Goal: Task Accomplishment & Management: Complete application form

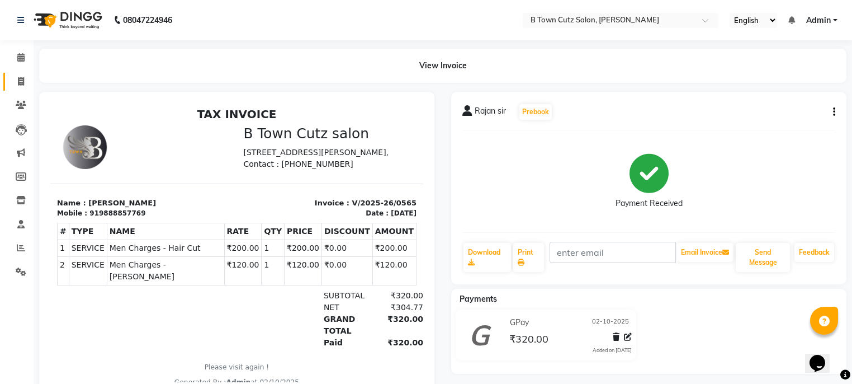
click at [18, 73] on link "Invoice" at bounding box center [16, 82] width 27 height 18
select select "4658"
select select "service"
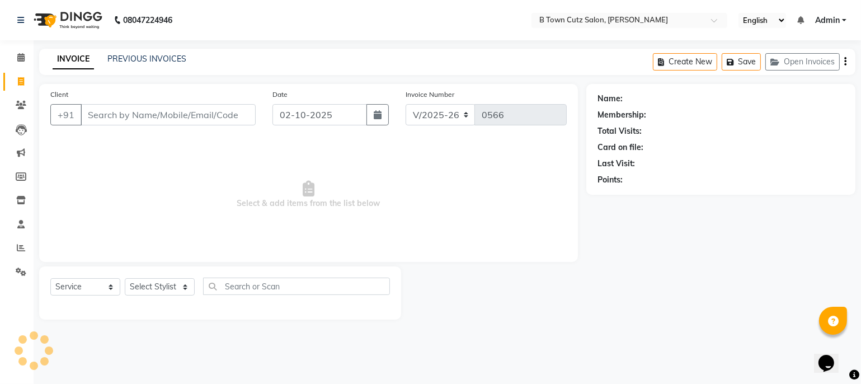
click at [97, 110] on input "Client" at bounding box center [168, 114] width 175 height 21
click at [108, 114] on input "Client" at bounding box center [168, 114] width 175 height 21
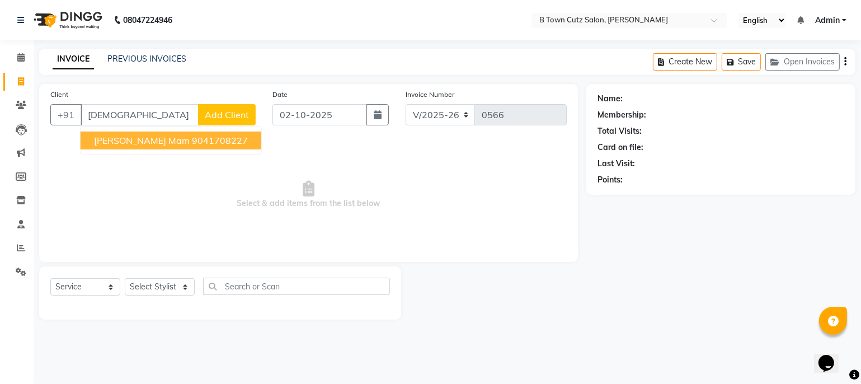
click at [110, 143] on span "[PERSON_NAME] mam" at bounding box center [142, 140] width 96 height 11
type input "9041708227"
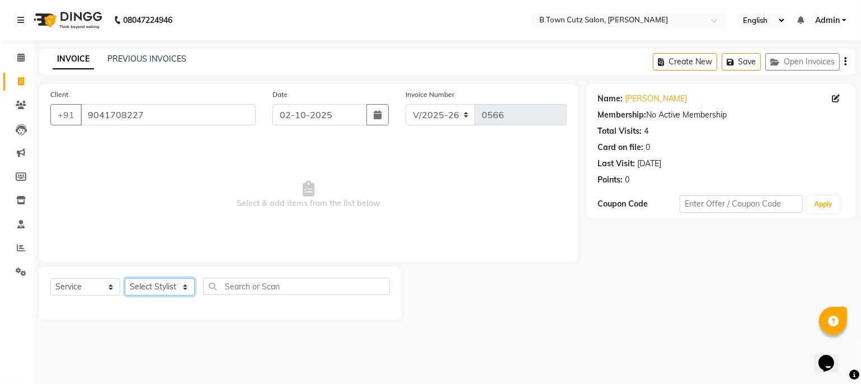
click at [168, 287] on select "Select Stylist Deepak [PERSON_NAME] [PERSON_NAME] [PERSON_NAME] [PERSON_NAME] S…" at bounding box center [160, 286] width 70 height 17
select select "27244"
click at [125, 278] on select "Select Stylist Deepak [PERSON_NAME] [PERSON_NAME] [PERSON_NAME] [PERSON_NAME] S…" at bounding box center [160, 286] width 70 height 17
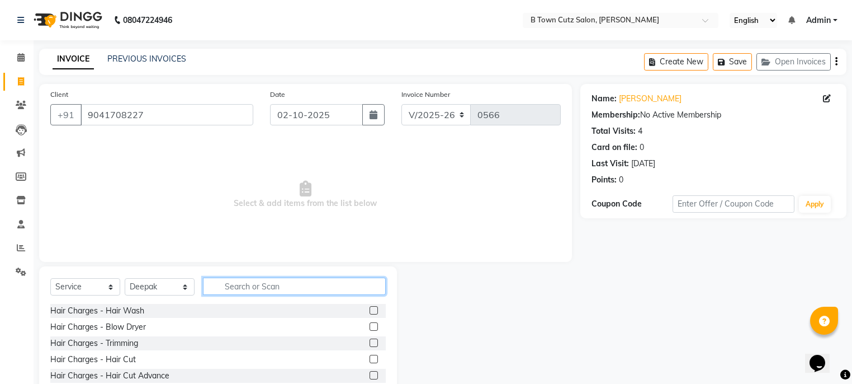
click at [291, 280] on input "text" at bounding box center [294, 285] width 183 height 17
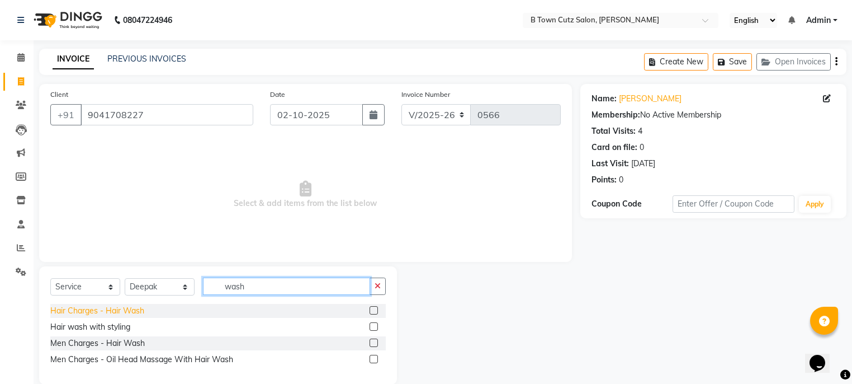
type input "wash"
click at [125, 309] on div "Hair Charges - Hair Wash" at bounding box center [97, 311] width 94 height 12
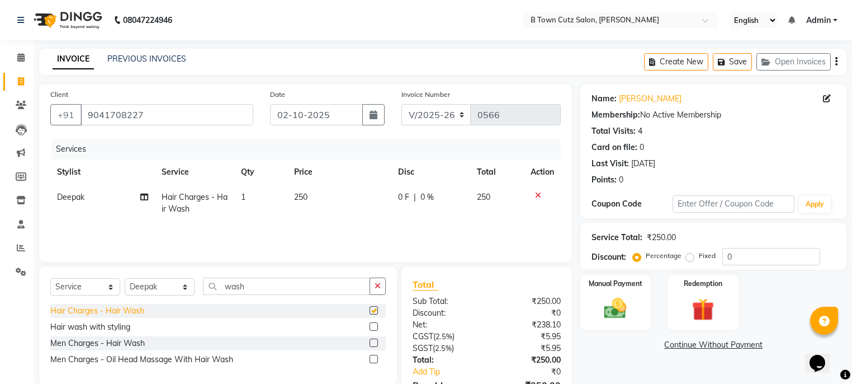
checkbox input "false"
click at [115, 328] on div "Hair wash with styling" at bounding box center [90, 327] width 80 height 12
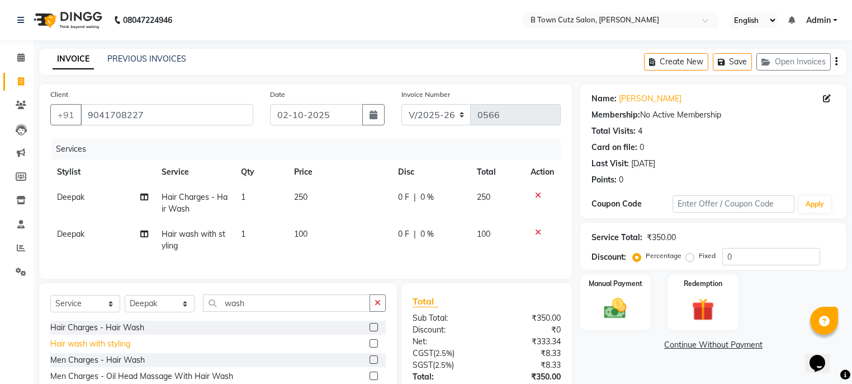
click at [111, 350] on div "Hair wash with styling" at bounding box center [90, 344] width 80 height 12
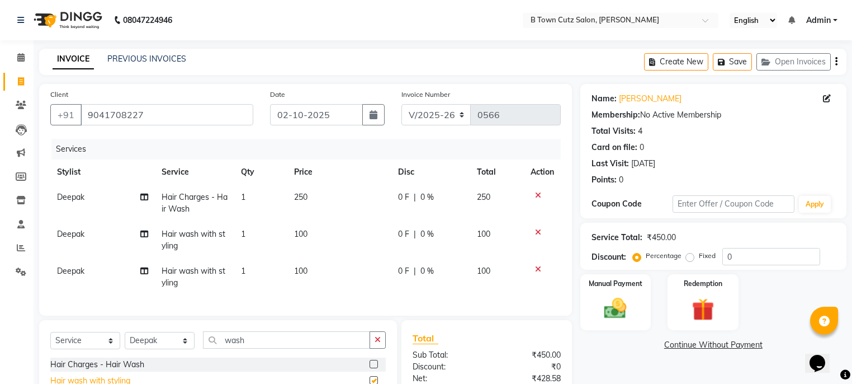
checkbox input "false"
click at [538, 269] on icon at bounding box center [538, 269] width 6 height 8
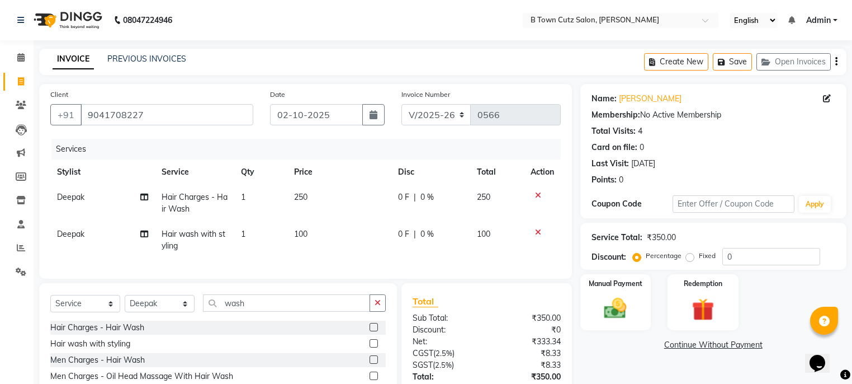
click at [538, 229] on icon at bounding box center [538, 232] width 6 height 8
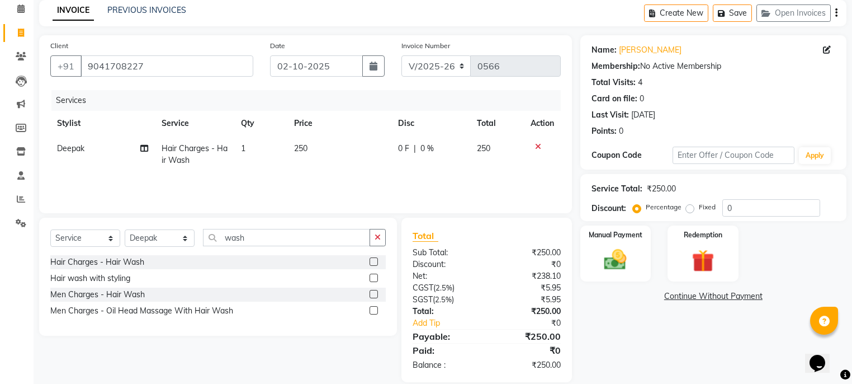
scroll to position [64, 0]
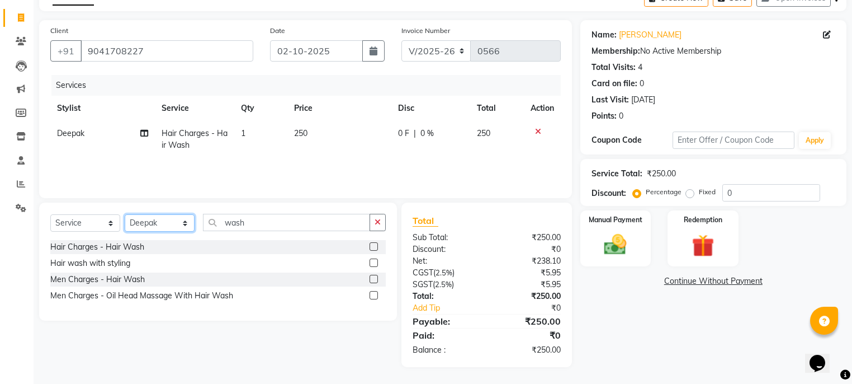
click at [175, 220] on select "Select Stylist Deepak [PERSON_NAME] [PERSON_NAME] [PERSON_NAME] [PERSON_NAME] S…" at bounding box center [160, 222] width 70 height 17
select select "93445"
click at [125, 214] on select "Select Stylist Deepak [PERSON_NAME] [PERSON_NAME] [PERSON_NAME] [PERSON_NAME] S…" at bounding box center [160, 222] width 70 height 17
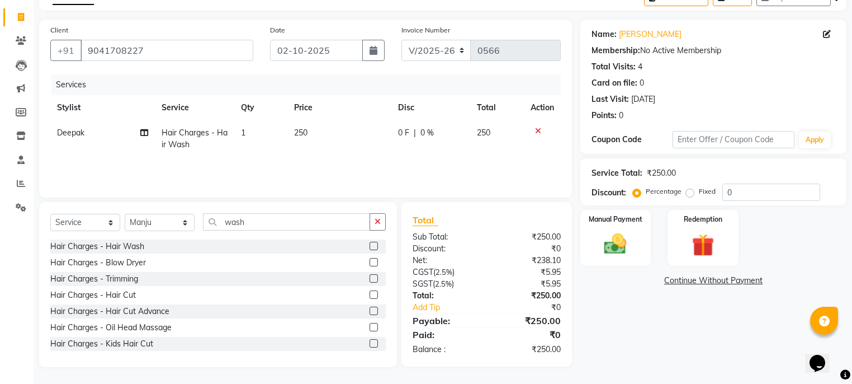
click at [244, 231] on div "Select Service Product Membership Package Voucher Prepaid Gift Card Select Styl…" at bounding box center [218, 226] width 336 height 26
click at [256, 224] on input "wash" at bounding box center [286, 221] width 167 height 17
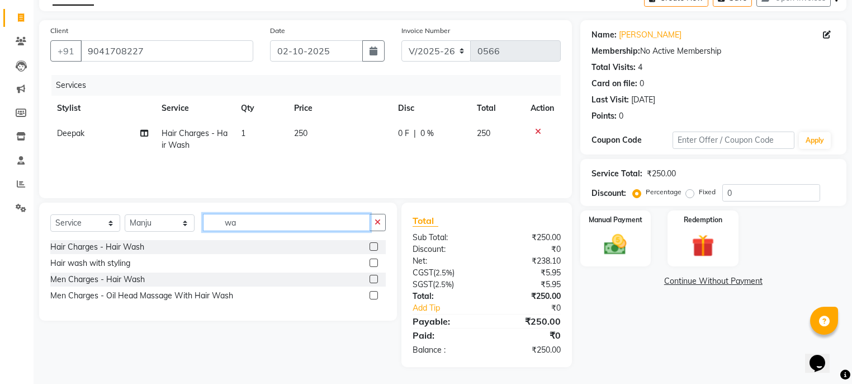
type input "w"
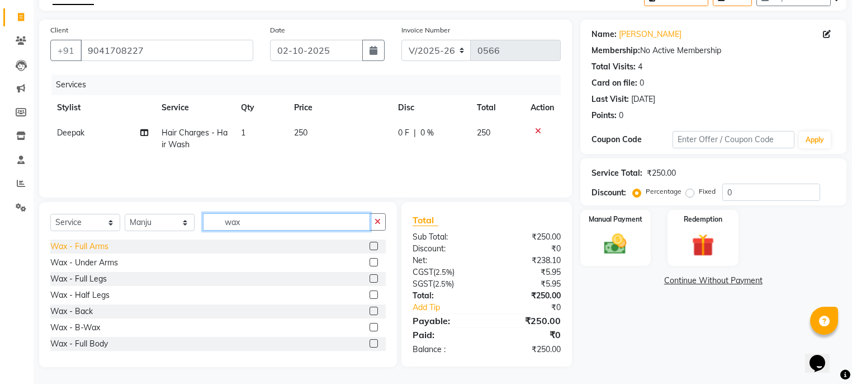
type input "wax"
click at [80, 247] on div "Wax - Full Arms" at bounding box center [79, 246] width 58 height 12
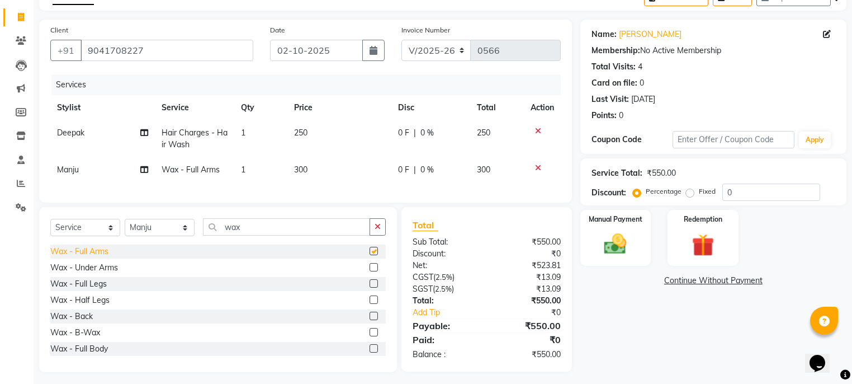
checkbox input "false"
click at [374, 235] on button "button" at bounding box center [378, 226] width 16 height 17
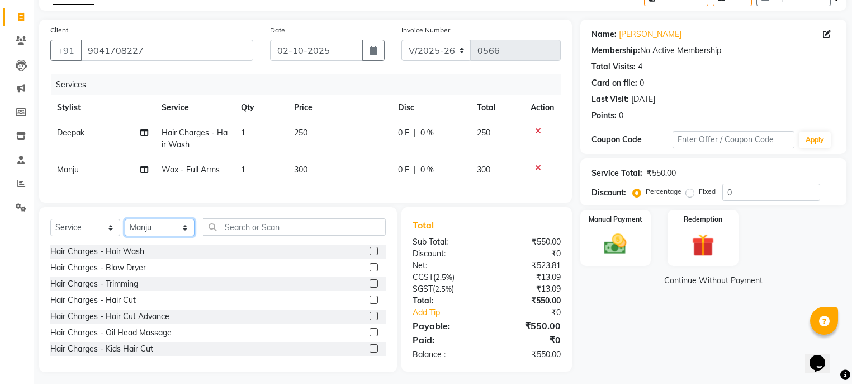
click at [183, 236] on select "Select Stylist Deepak [PERSON_NAME] [PERSON_NAME] [PERSON_NAME] [PERSON_NAME] S…" at bounding box center [160, 227] width 70 height 17
select select "57972"
click at [125, 228] on select "Select Stylist Deepak [PERSON_NAME] [PERSON_NAME] [PERSON_NAME] [PERSON_NAME] S…" at bounding box center [160, 227] width 70 height 17
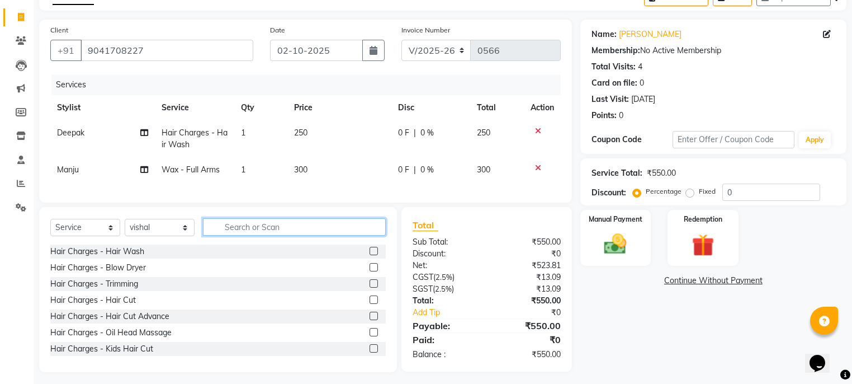
click at [242, 235] on input "text" at bounding box center [294, 226] width 183 height 17
type input "t"
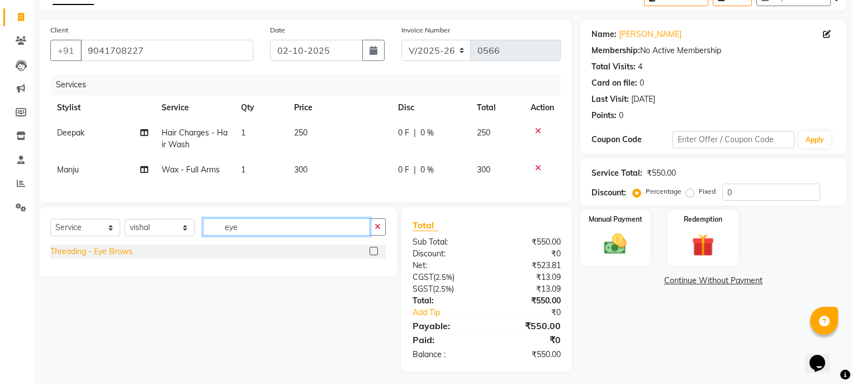
type input "eye"
click at [128, 257] on div "Threading - Eye Brows" at bounding box center [91, 252] width 82 height 12
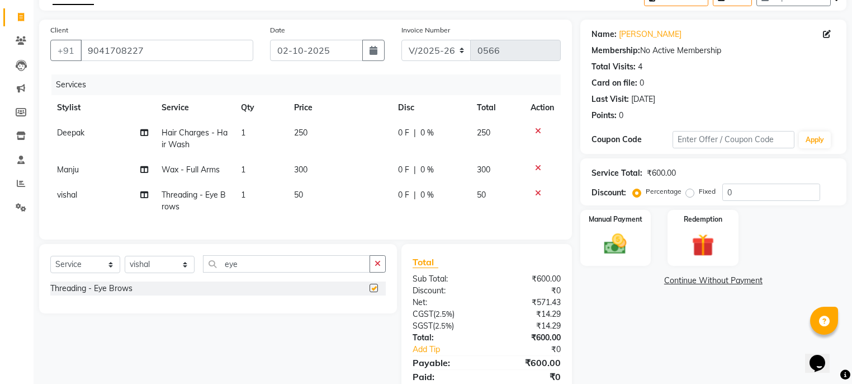
checkbox input "false"
click at [380, 267] on icon "button" at bounding box center [378, 263] width 6 height 8
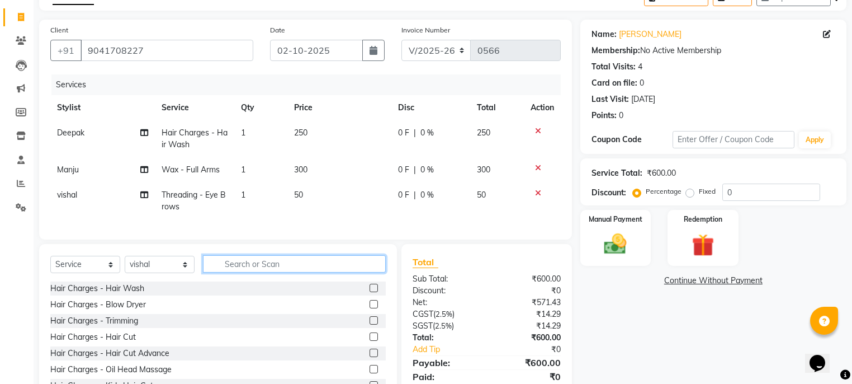
click at [338, 267] on input "text" at bounding box center [294, 263] width 183 height 17
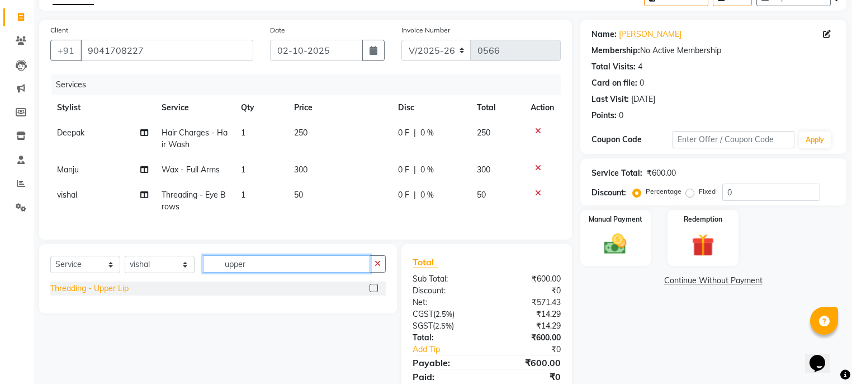
type input "upper"
click at [109, 294] on div "Threading - Upper Lip" at bounding box center [89, 288] width 78 height 12
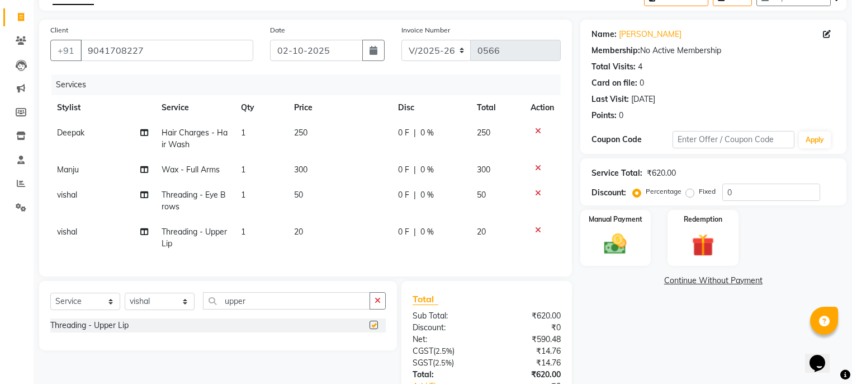
checkbox input "false"
click at [256, 309] on input "upper" at bounding box center [286, 300] width 167 height 17
type input "u"
type input "for"
click at [113, 329] on div "Threading - Forehead" at bounding box center [89, 325] width 78 height 12
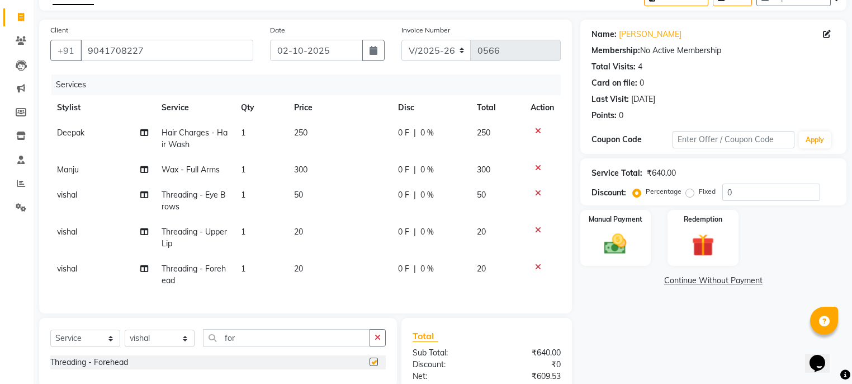
checkbox input "false"
click at [323, 344] on input "for" at bounding box center [286, 337] width 167 height 17
type input "f"
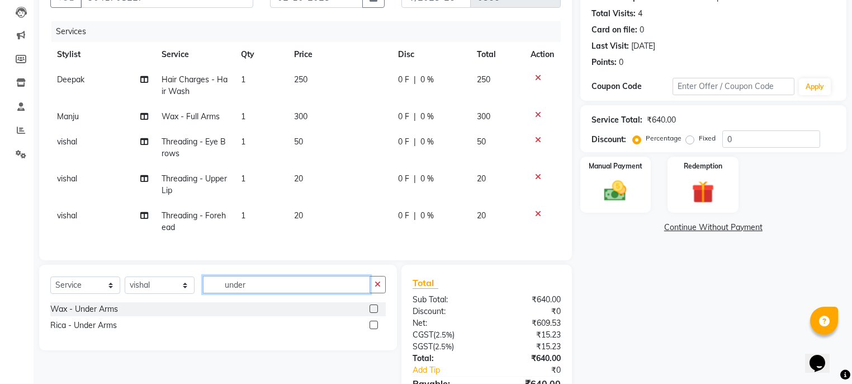
scroll to position [188, 0]
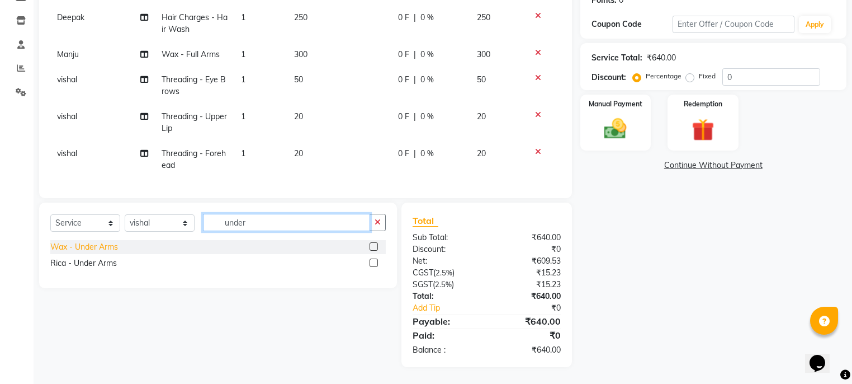
type input "under"
click at [76, 250] on div "Wax - Under Arms" at bounding box center [84, 247] width 68 height 12
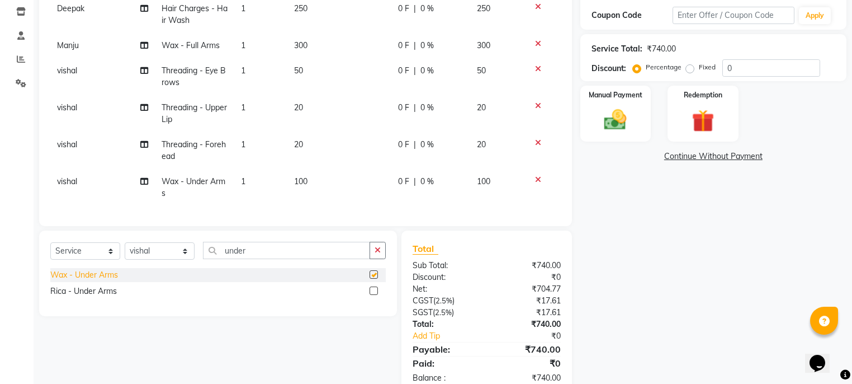
checkbox input "false"
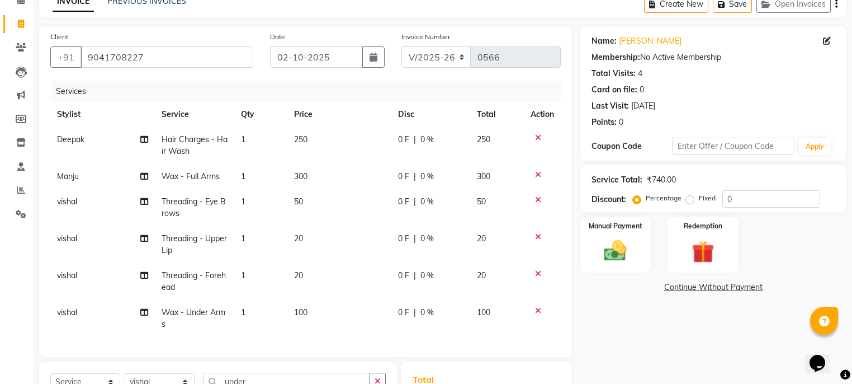
scroll to position [114, 0]
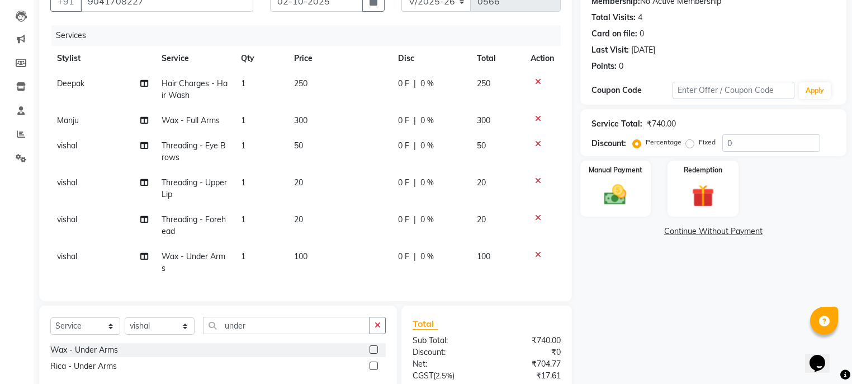
click at [485, 86] on span "250" at bounding box center [483, 83] width 13 height 10
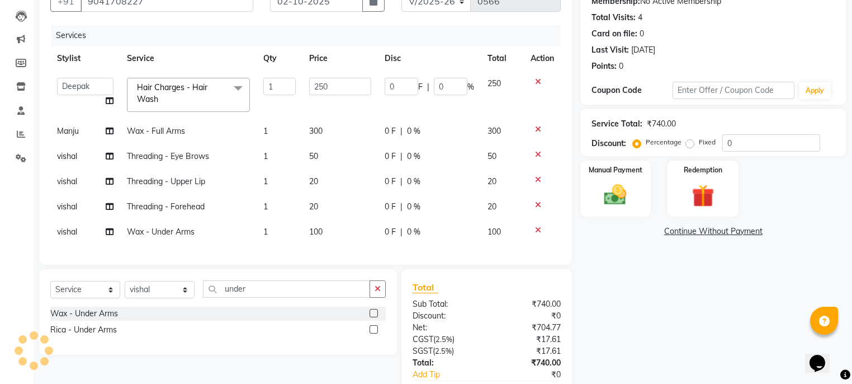
click at [505, 83] on td "250" at bounding box center [502, 95] width 43 height 48
click at [344, 90] on input "250" at bounding box center [340, 86] width 62 height 17
type input "2"
type input "300"
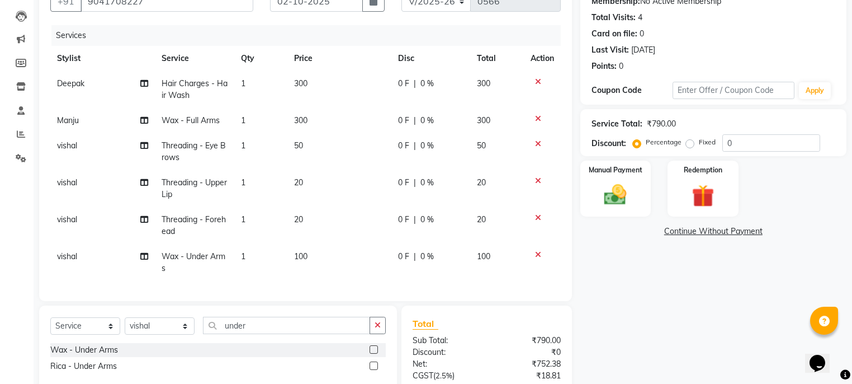
drag, startPoint x: 594, startPoint y: 263, endPoint x: 588, endPoint y: 262, distance: 6.7
click at [594, 264] on div "Name: [PERSON_NAME] Membership: No Active Membership Total Visits: 4 Card on fi…" at bounding box center [717, 219] width 275 height 499
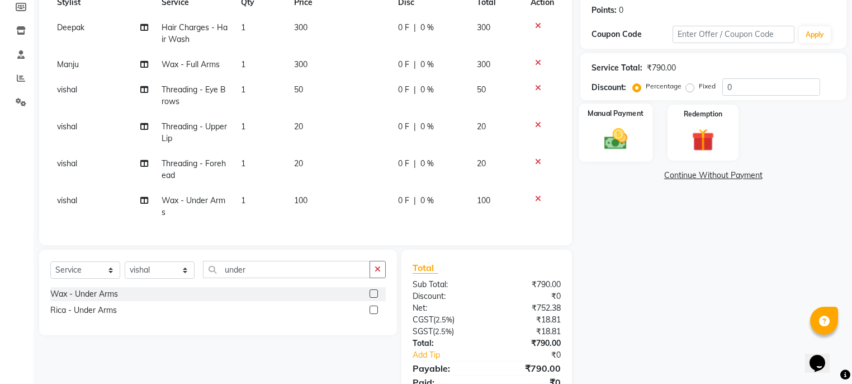
click at [629, 137] on img at bounding box center [616, 139] width 38 height 27
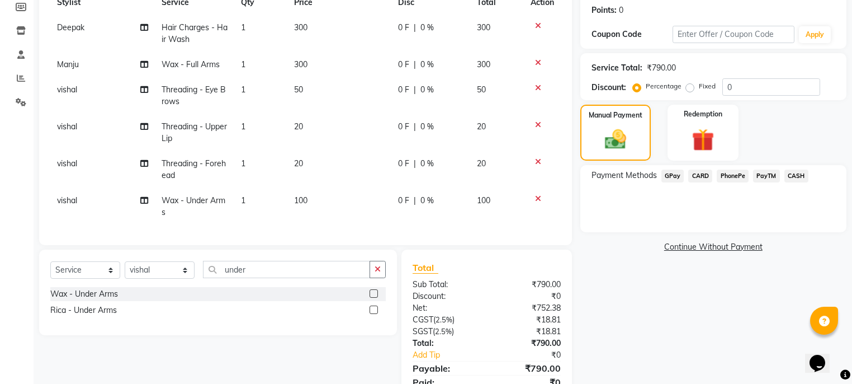
click at [787, 176] on span "CASH" at bounding box center [797, 175] width 24 height 13
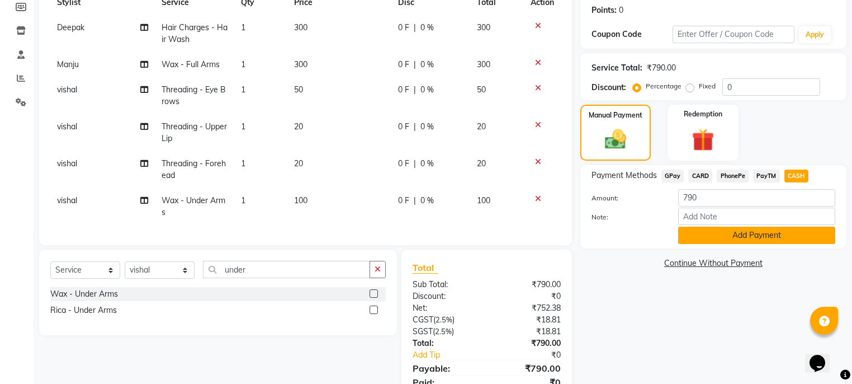
click at [713, 238] on button "Add Payment" at bounding box center [756, 234] width 157 height 17
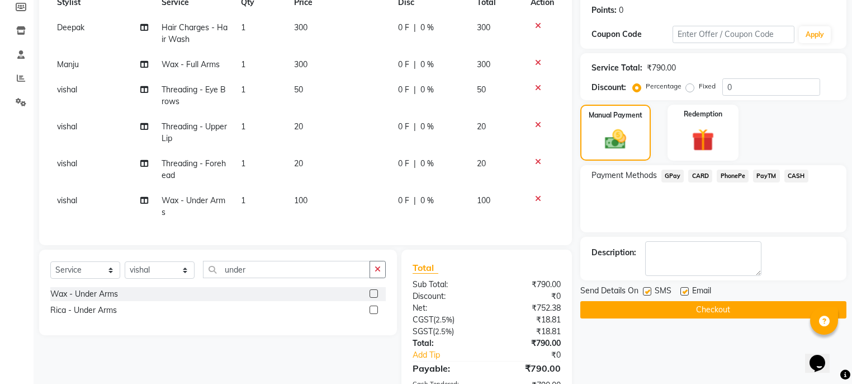
click at [657, 306] on button "Checkout" at bounding box center [713, 309] width 266 height 17
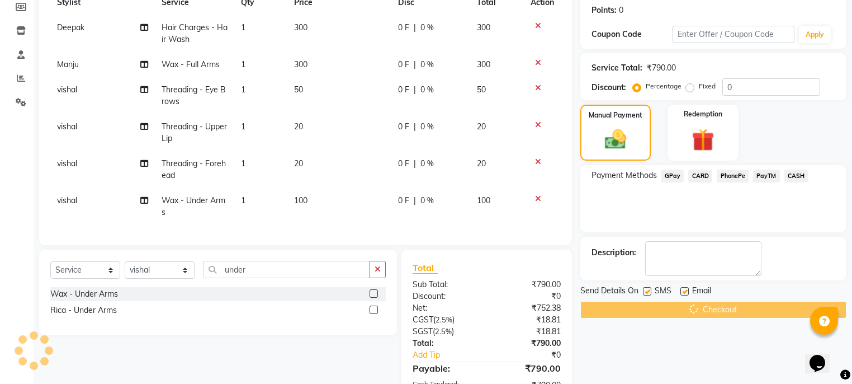
scroll to position [225, 0]
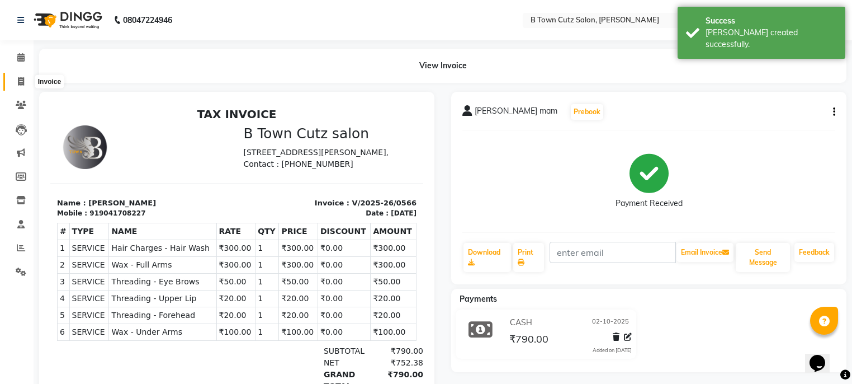
click at [21, 85] on icon at bounding box center [21, 81] width 6 height 8
select select "service"
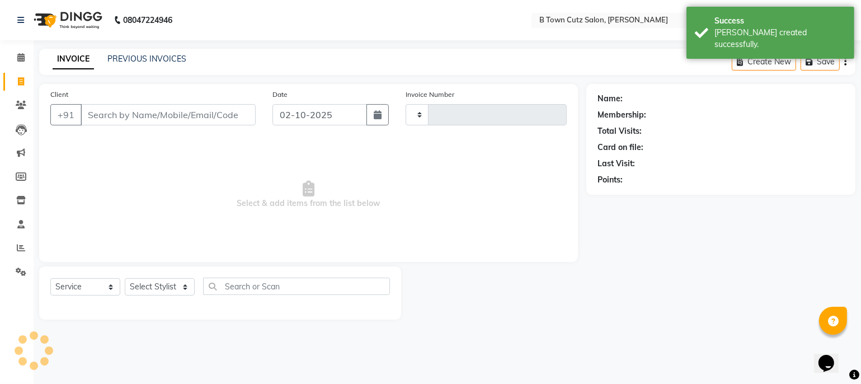
type input "0567"
select select "4658"
click at [127, 112] on input "Client" at bounding box center [168, 114] width 175 height 21
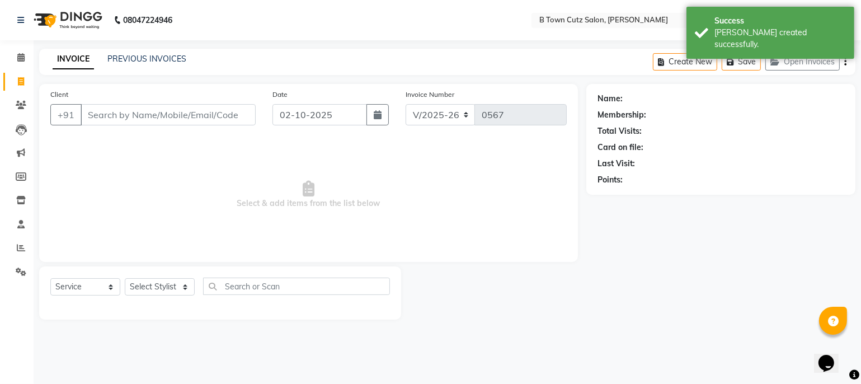
click at [113, 106] on input "Client" at bounding box center [168, 114] width 175 height 21
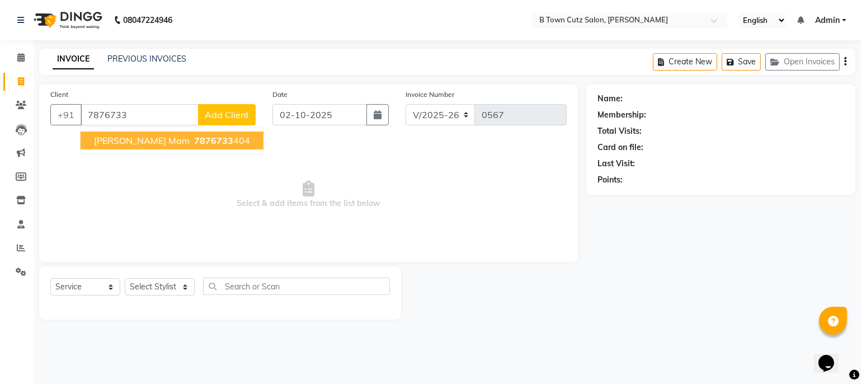
drag, startPoint x: 125, startPoint y: 141, endPoint x: 139, endPoint y: 120, distance: 26.2
click at [130, 137] on span "[PERSON_NAME] mam" at bounding box center [142, 140] width 96 height 11
type input "7876733404"
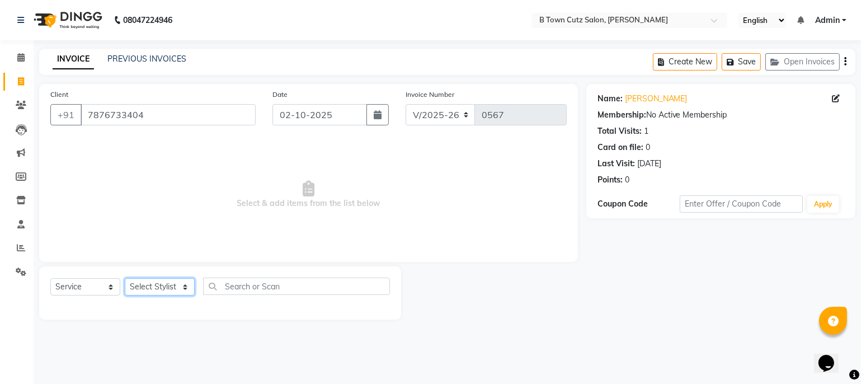
click at [185, 287] on select "Select Stylist Deepak [PERSON_NAME] [PERSON_NAME] [PERSON_NAME] [PERSON_NAME] S…" at bounding box center [160, 286] width 70 height 17
select select "57972"
click at [125, 278] on select "Select Stylist Deepak [PERSON_NAME] [PERSON_NAME] [PERSON_NAME] [PERSON_NAME] S…" at bounding box center [160, 286] width 70 height 17
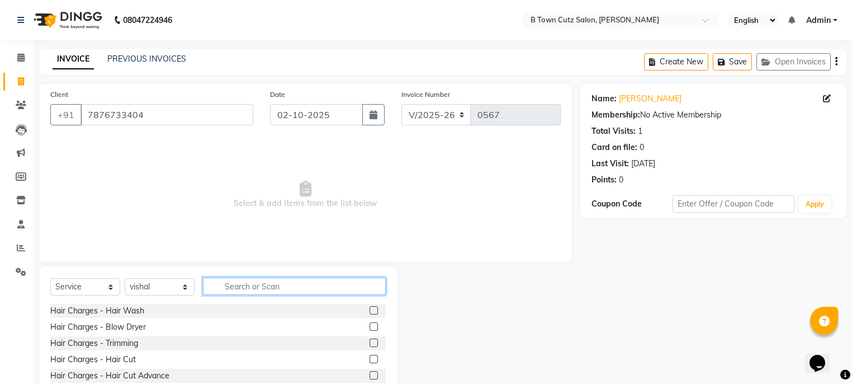
click at [250, 291] on input "text" at bounding box center [294, 285] width 183 height 17
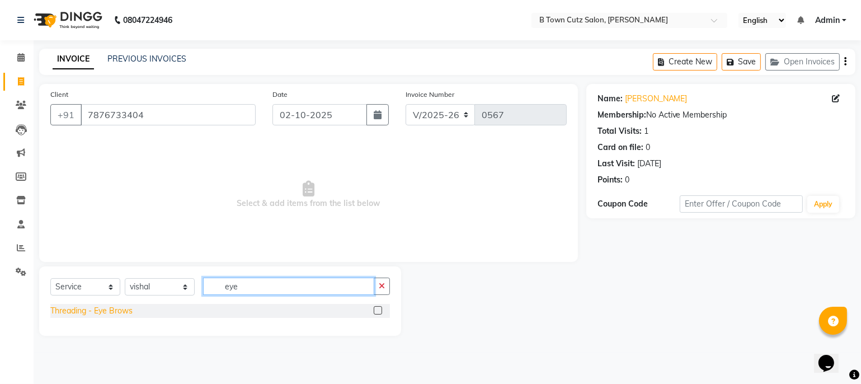
type input "eye"
click at [120, 307] on div "Threading - Eye Brows" at bounding box center [91, 311] width 82 height 12
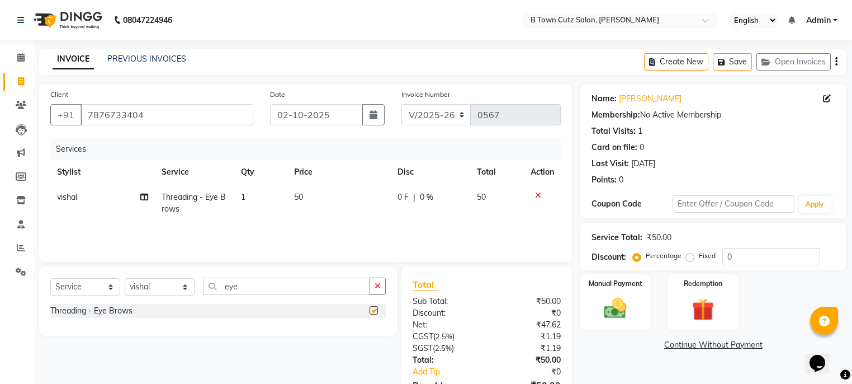
checkbox input "false"
click at [629, 290] on div "Manual Payment" at bounding box center [616, 302] width 74 height 58
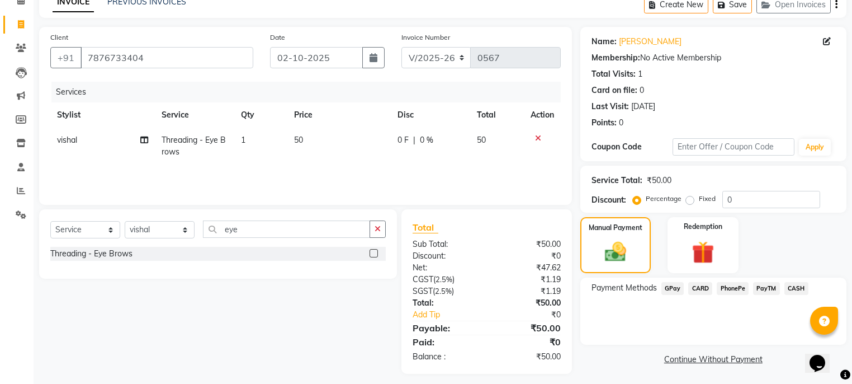
scroll to position [64, 0]
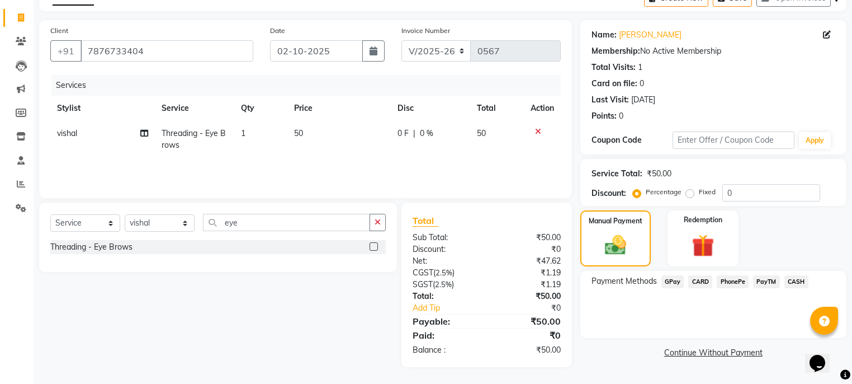
click at [670, 280] on span "GPay" at bounding box center [673, 281] width 23 height 13
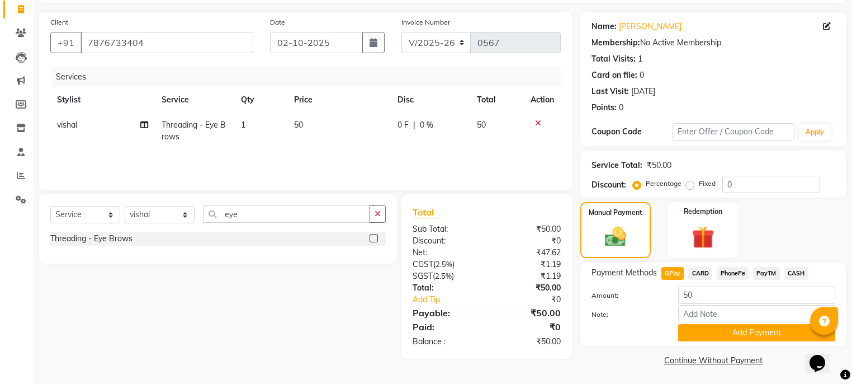
scroll to position [74, 0]
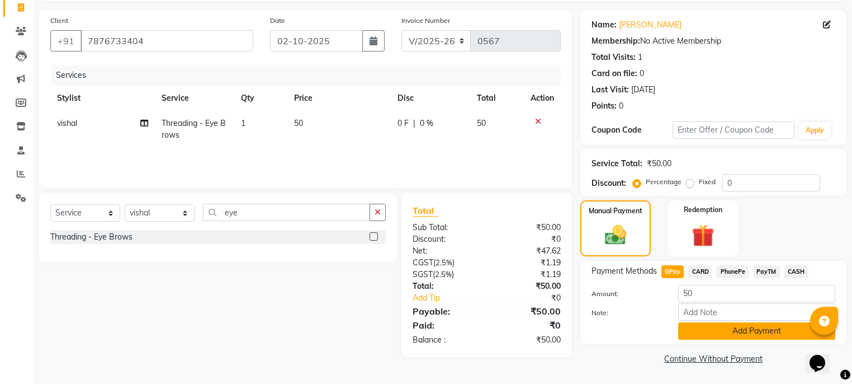
click at [716, 327] on button "Add Payment" at bounding box center [756, 330] width 157 height 17
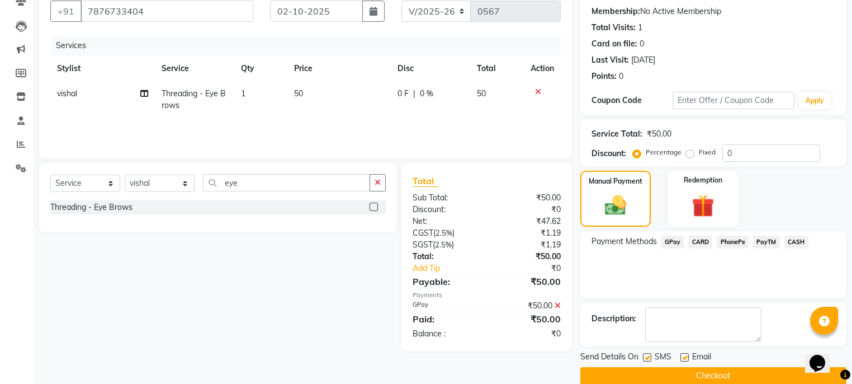
scroll to position [120, 0]
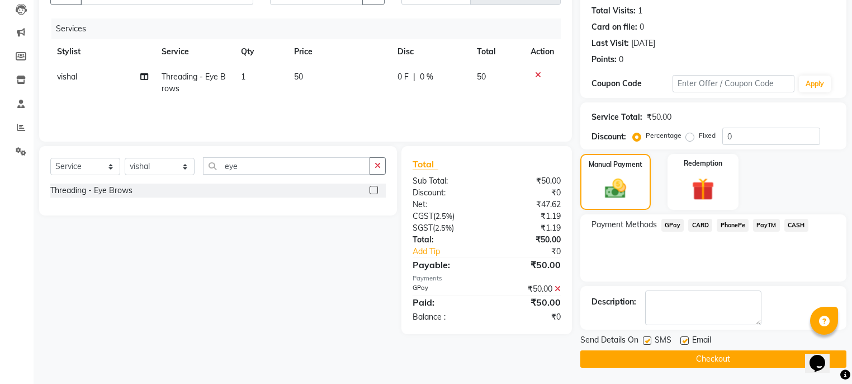
click at [659, 357] on button "Checkout" at bounding box center [713, 358] width 266 height 17
